Goal: Task Accomplishment & Management: Manage account settings

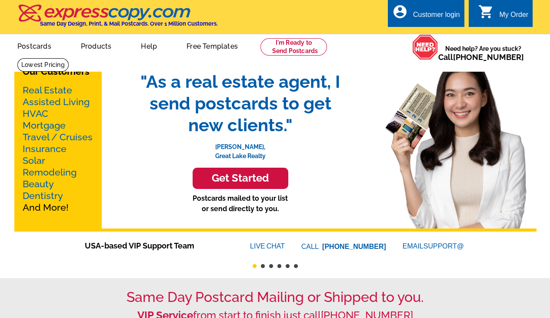
click at [440, 15] on div "Customer login" at bounding box center [436, 17] width 47 height 12
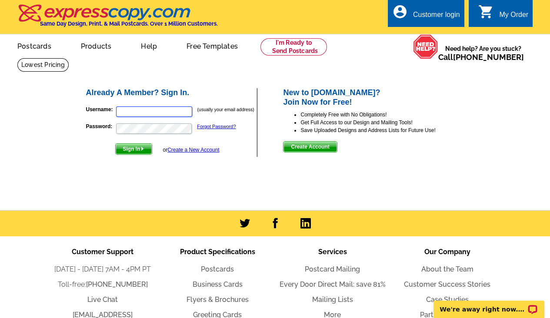
type input "[EMAIL_ADDRESS][DOMAIN_NAME]"
